Goal: Task Accomplishment & Management: Use online tool/utility

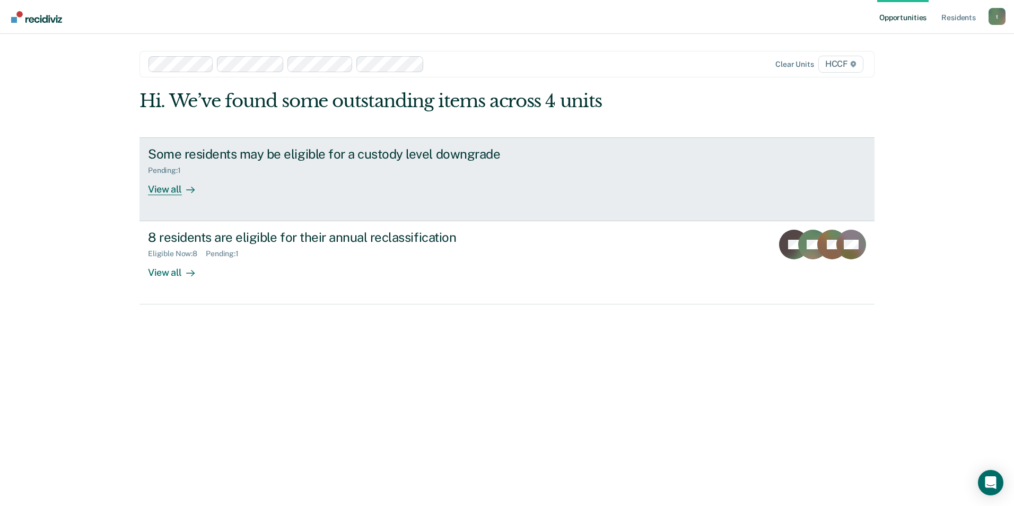
click at [162, 187] on div "View all" at bounding box center [177, 185] width 59 height 21
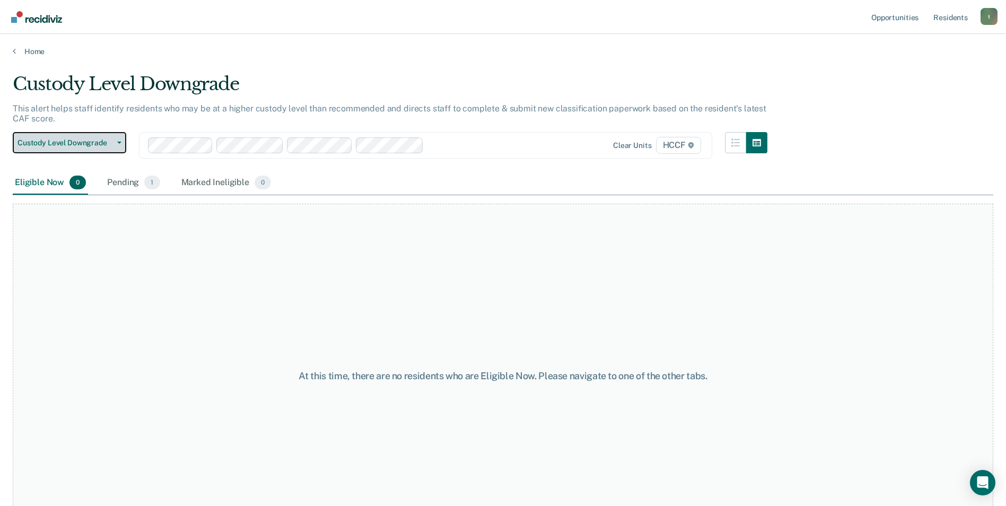
click at [96, 143] on span "Custody Level Downgrade" at bounding box center [65, 142] width 95 height 9
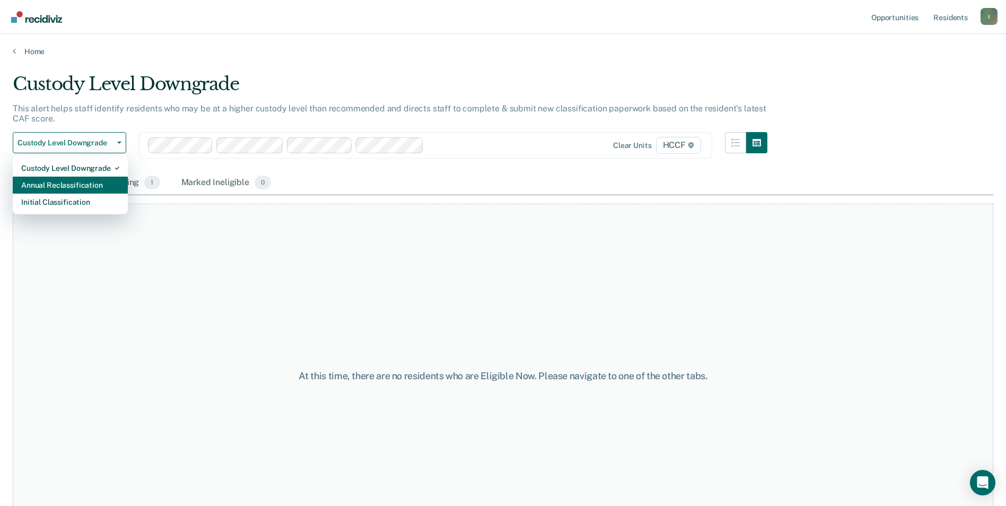
click at [88, 186] on div "Annual Reclassification" at bounding box center [70, 185] width 98 height 17
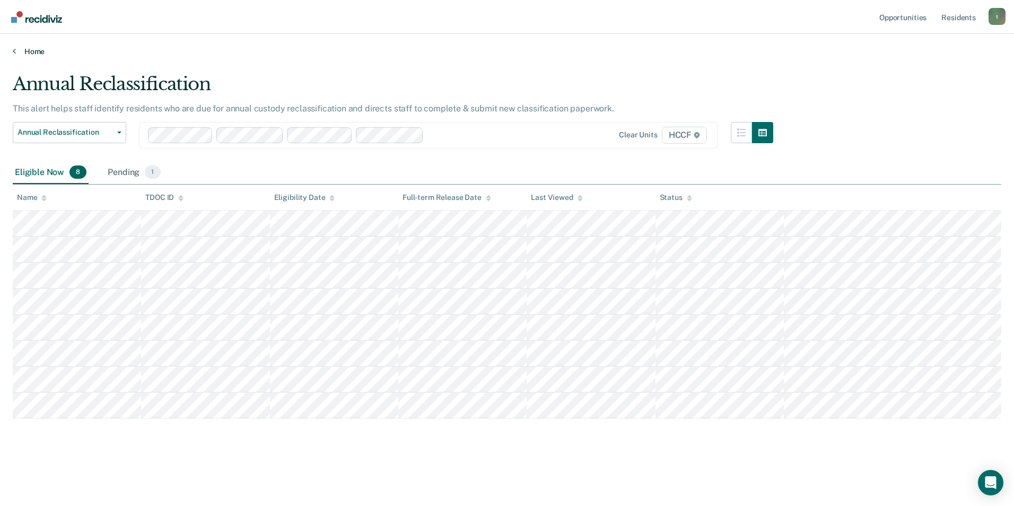
drag, startPoint x: 402, startPoint y: 50, endPoint x: 282, endPoint y: 55, distance: 119.4
click at [282, 55] on link "Home" at bounding box center [507, 52] width 989 height 10
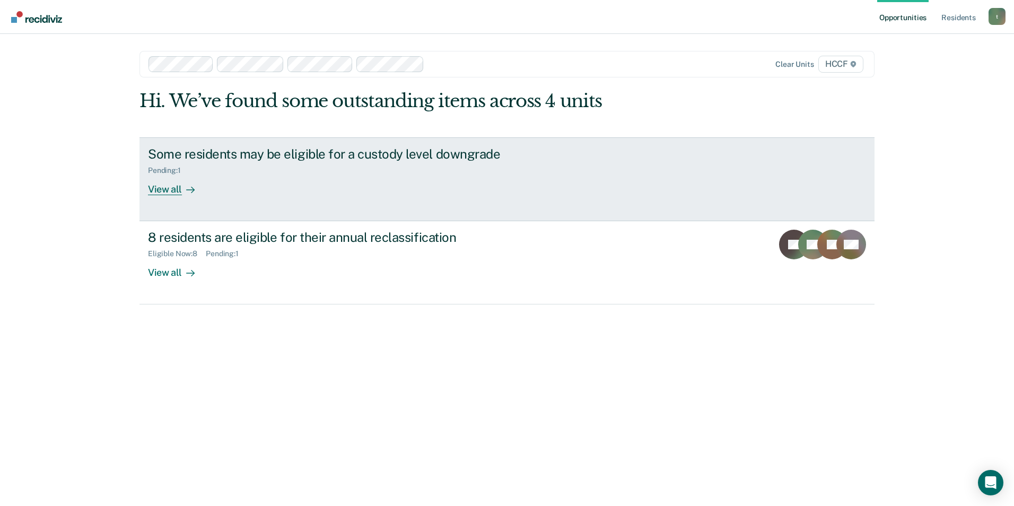
click at [171, 187] on div "View all" at bounding box center [177, 185] width 59 height 21
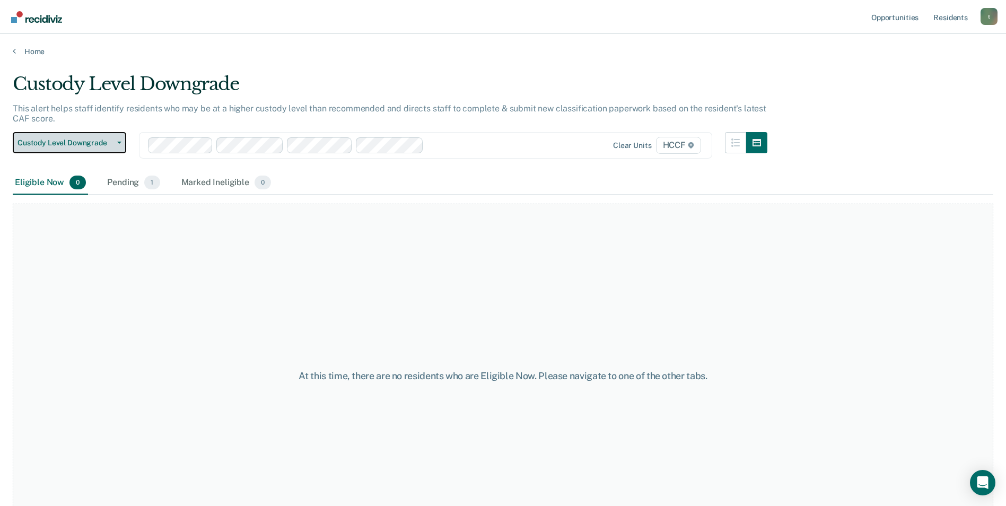
click at [87, 141] on span "Custody Level Downgrade" at bounding box center [65, 142] width 95 height 9
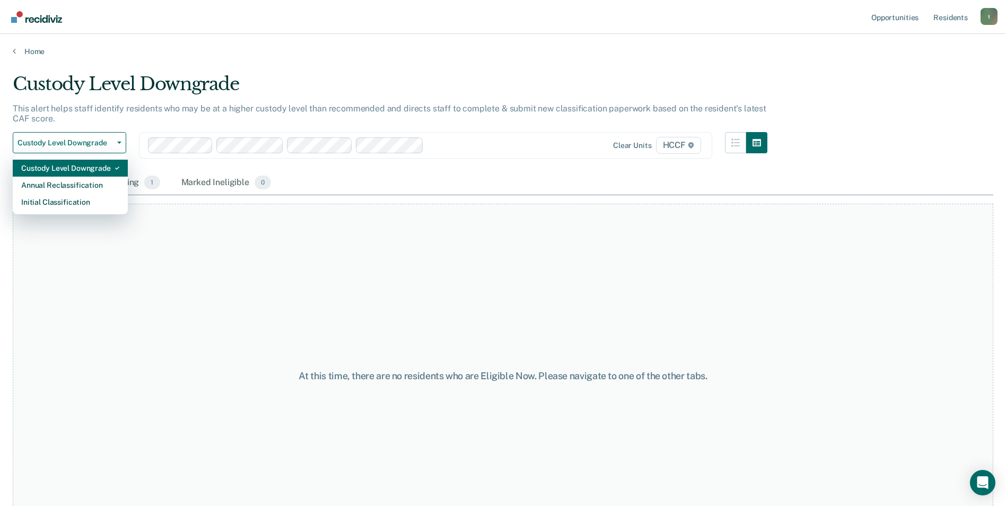
drag, startPoint x: 75, startPoint y: 184, endPoint x: 302, endPoint y: 164, distance: 227.4
click at [302, 164] on div "Custody Level Downgrade Custody Level Downgrade Annual Reclassification Initial…" at bounding box center [390, 151] width 755 height 39
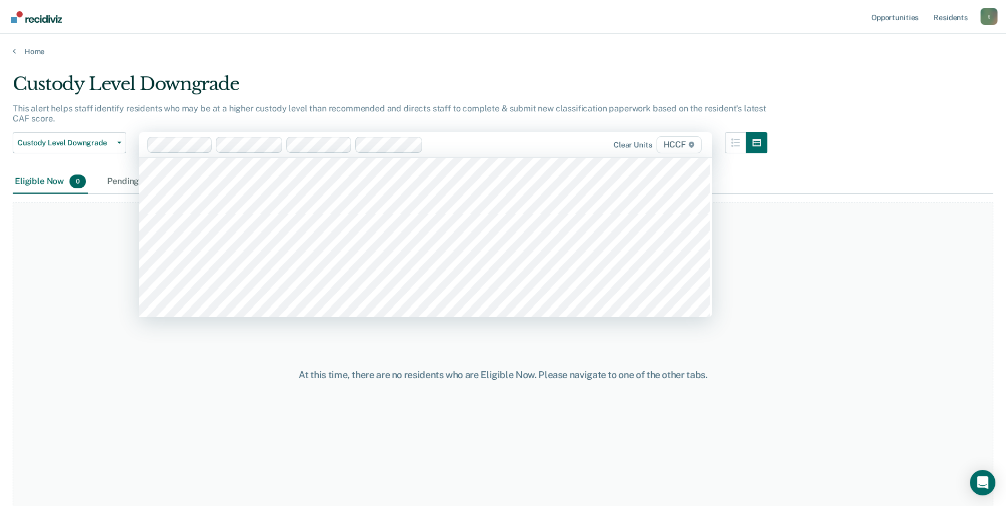
scroll to position [530, 0]
type input "gc"
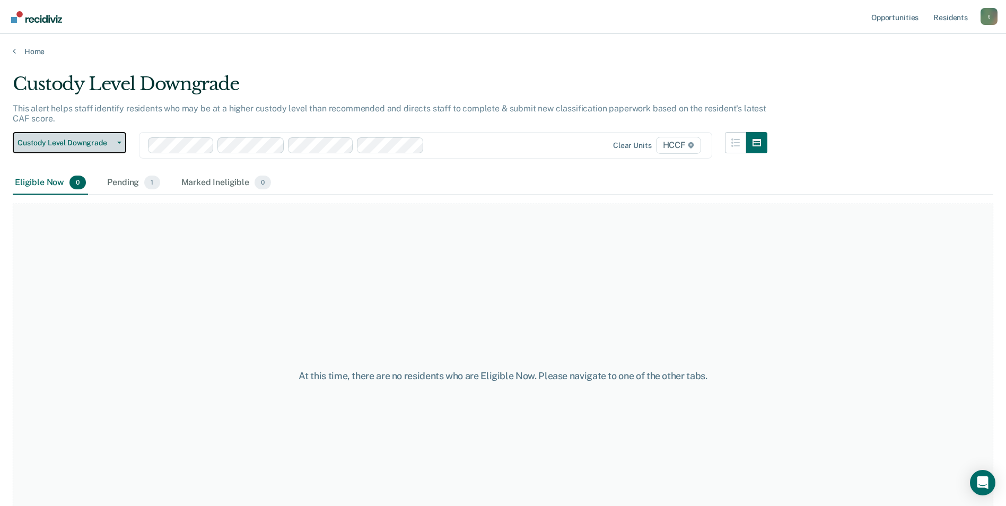
click at [91, 144] on span "Custody Level Downgrade" at bounding box center [65, 142] width 95 height 9
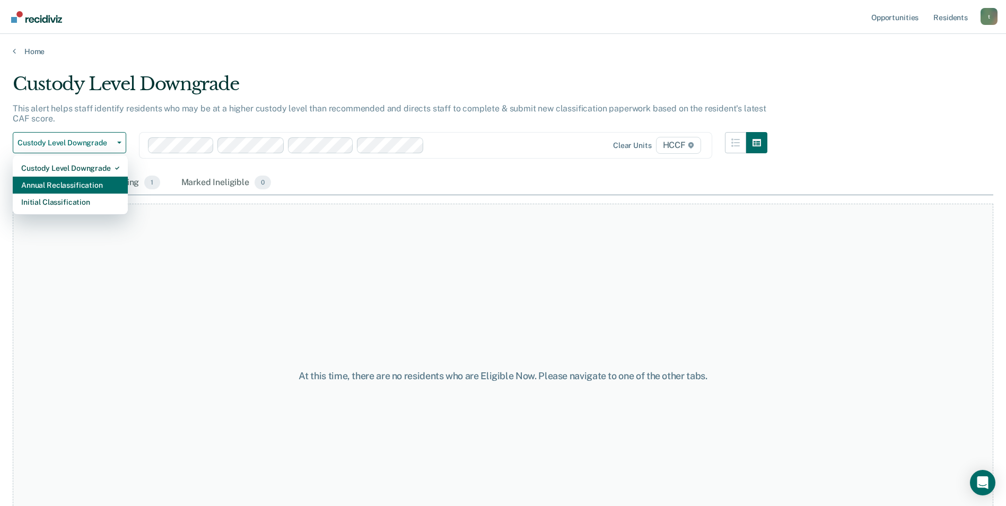
click at [88, 189] on div "Annual Reclassification" at bounding box center [70, 185] width 98 height 17
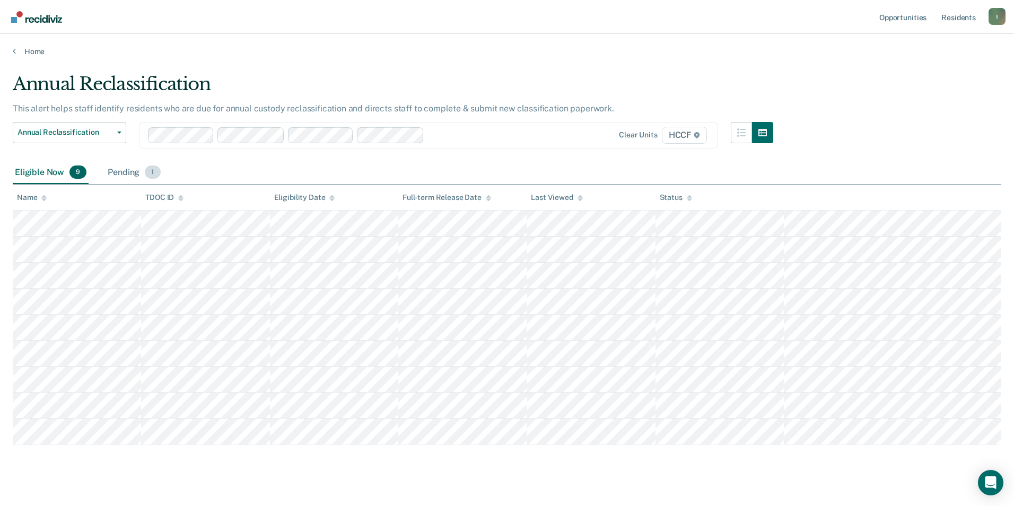
click at [125, 172] on div "Pending 1" at bounding box center [134, 172] width 57 height 23
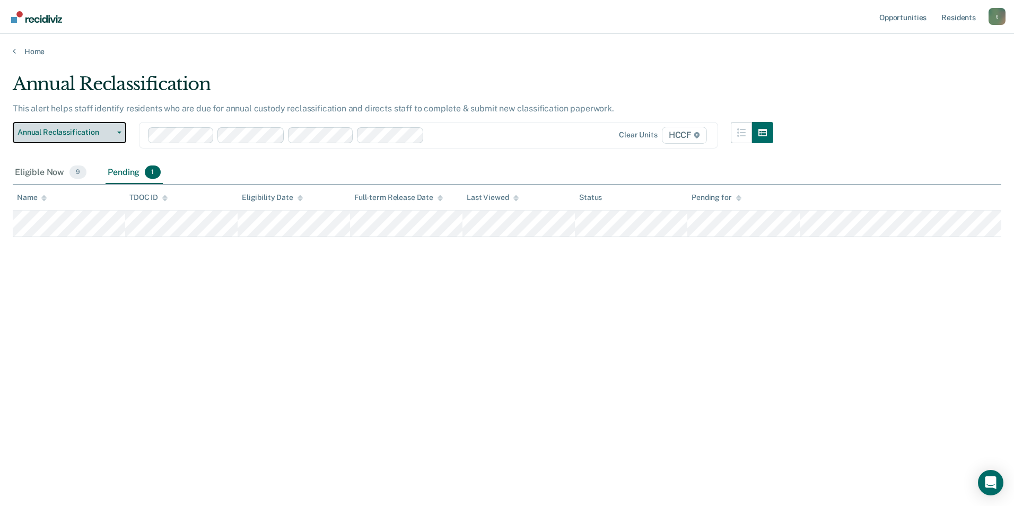
click at [72, 130] on span "Annual Reclassification" at bounding box center [65, 132] width 95 height 9
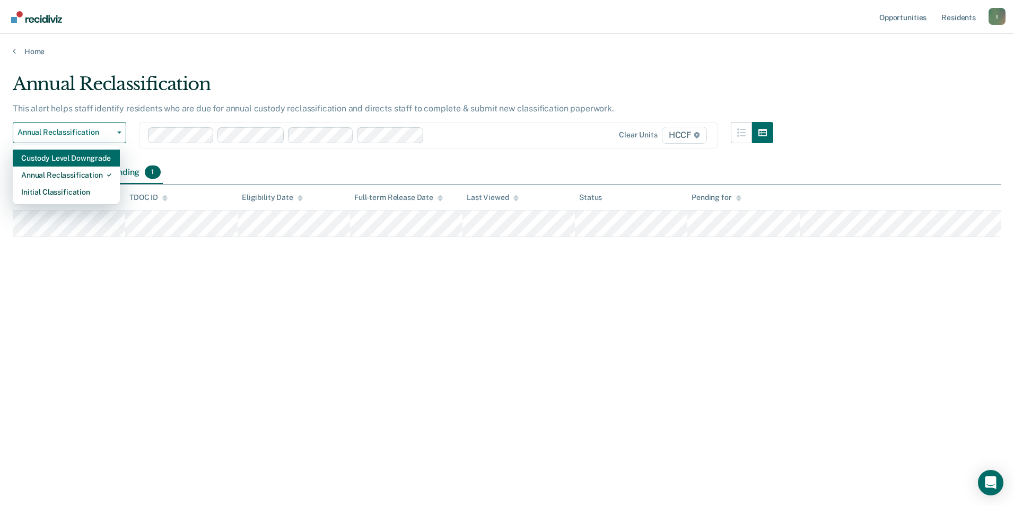
click at [71, 159] on div "Custody Level Downgrade" at bounding box center [66, 158] width 90 height 17
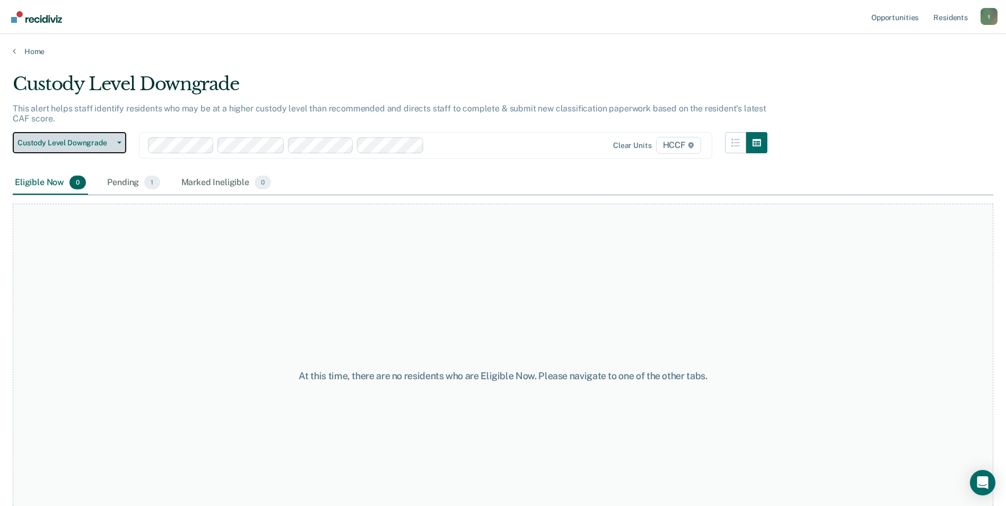
click at [86, 143] on span "Custody Level Downgrade" at bounding box center [65, 142] width 95 height 9
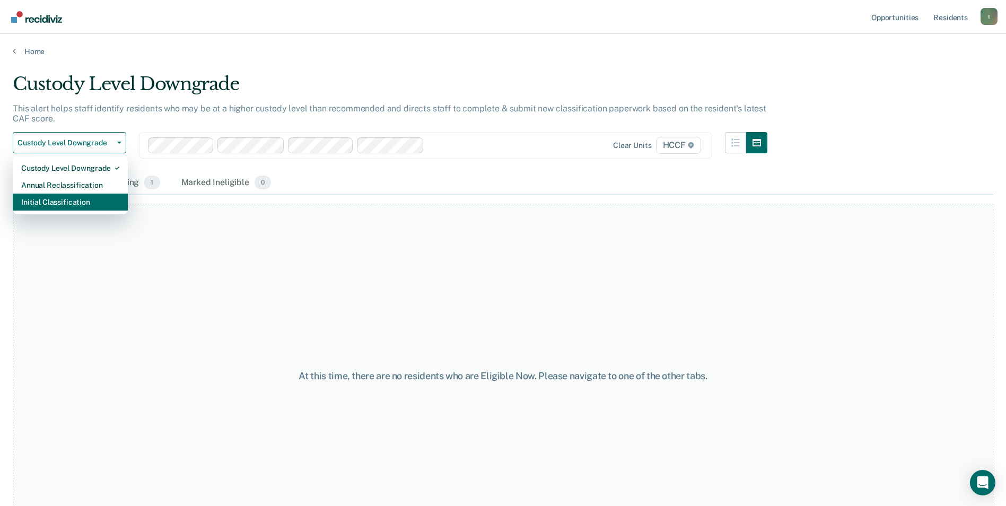
click at [75, 203] on div "Initial Classification" at bounding box center [70, 202] width 98 height 17
